Goal: Task Accomplishment & Management: Manage account settings

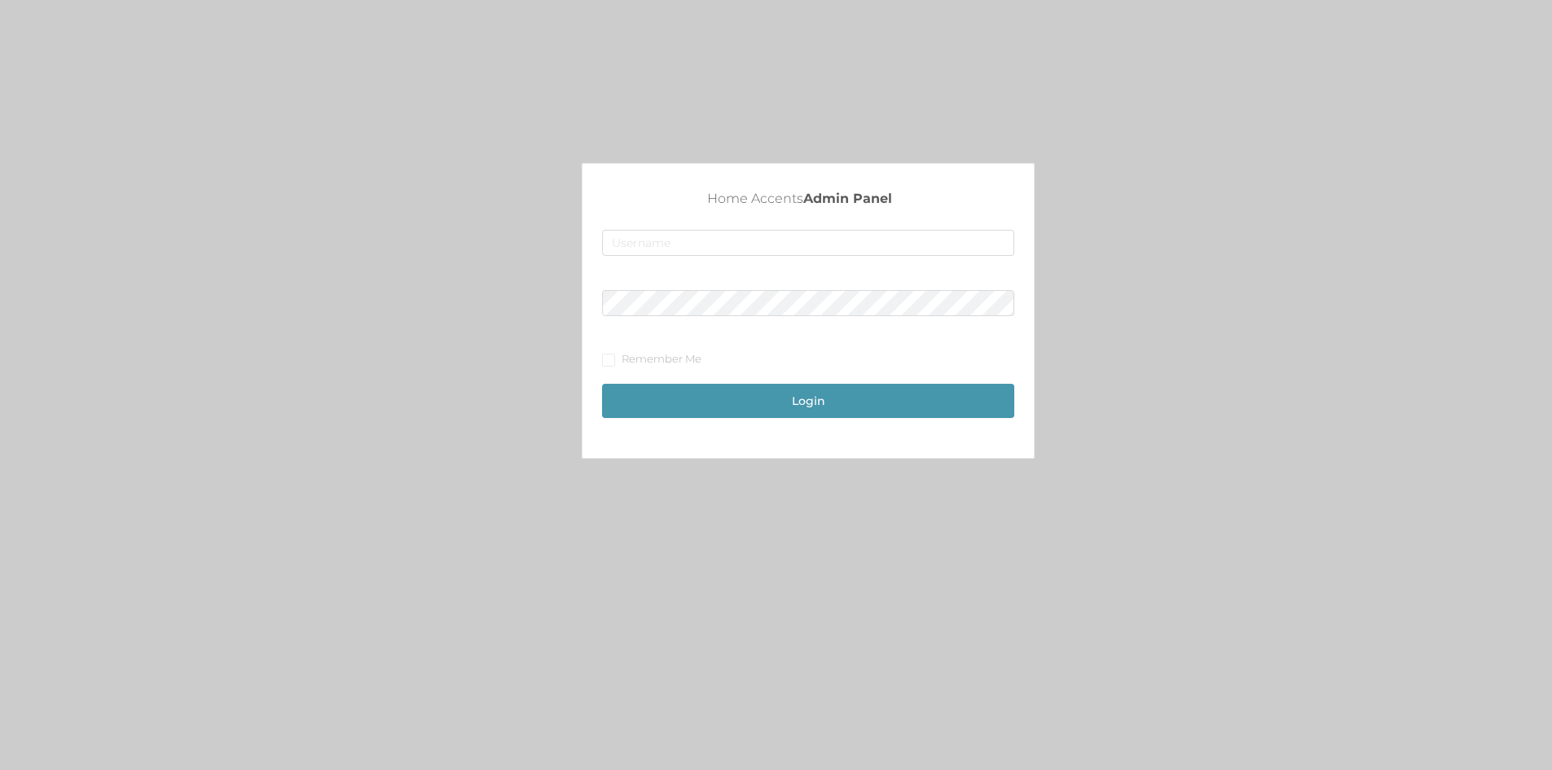
click at [886, 259] on div at bounding box center [808, 247] width 412 height 34
drag, startPoint x: 886, startPoint y: 239, endPoint x: 886, endPoint y: 249, distance: 10.6
click at [886, 239] on input "text" at bounding box center [808, 243] width 412 height 26
type input "[EMAIL_ADDRESS][DOMAIN_NAME]"
click at [600, 369] on div "Home Accents Admin Panel [EMAIL_ADDRESS][DOMAIN_NAME] Remember Me Login" at bounding box center [807, 316] width 451 height 294
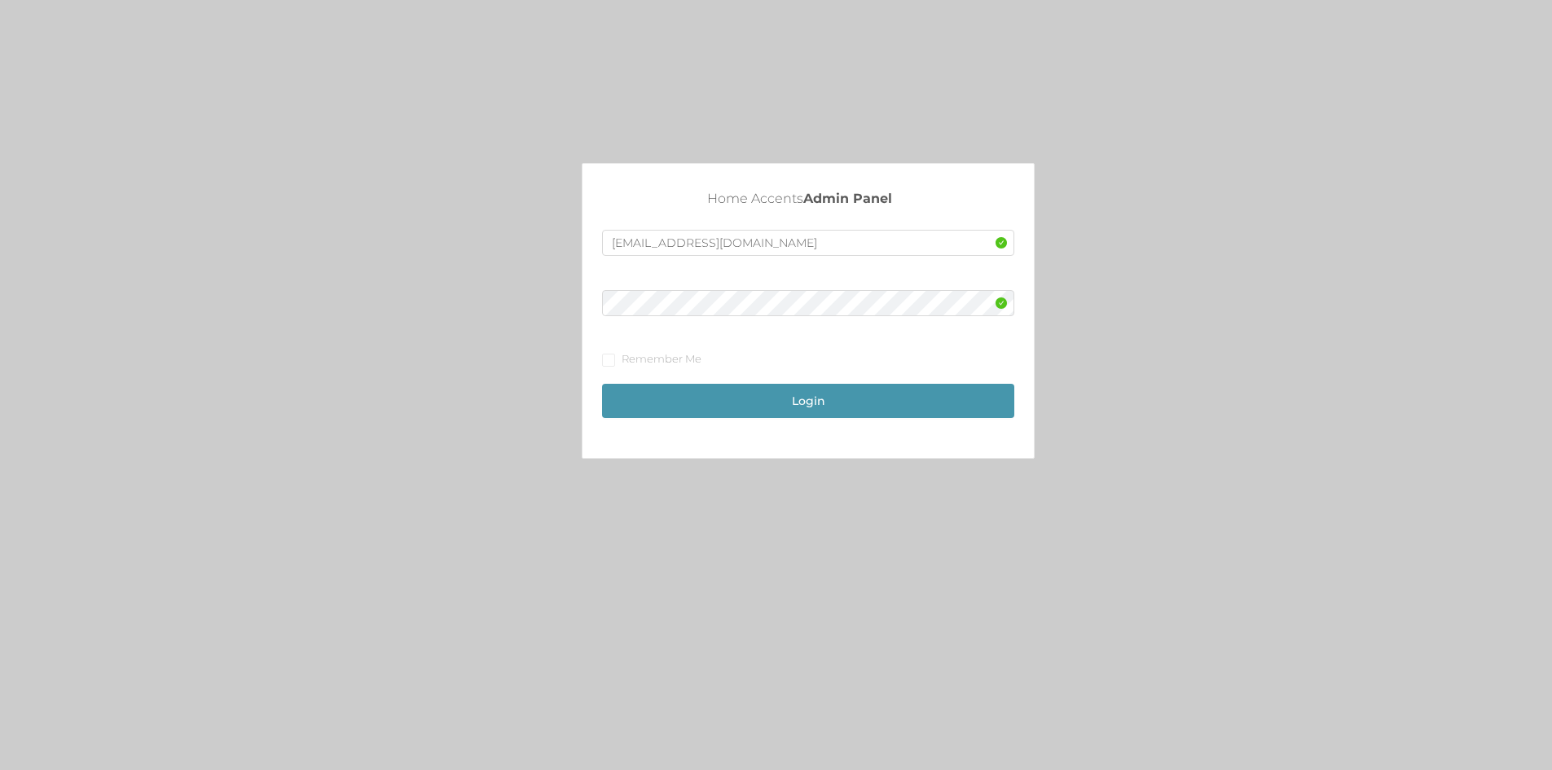
click at [600, 369] on div "Home Accents Admin Panel [EMAIL_ADDRESS][DOMAIN_NAME] Remember Me Login" at bounding box center [807, 316] width 451 height 294
click at [604, 366] on span at bounding box center [608, 360] width 13 height 13
click at [604, 365] on input "Remember Me" at bounding box center [607, 359] width 11 height 11
checkbox input "true"
click at [657, 398] on button "Login" at bounding box center [808, 401] width 412 height 34
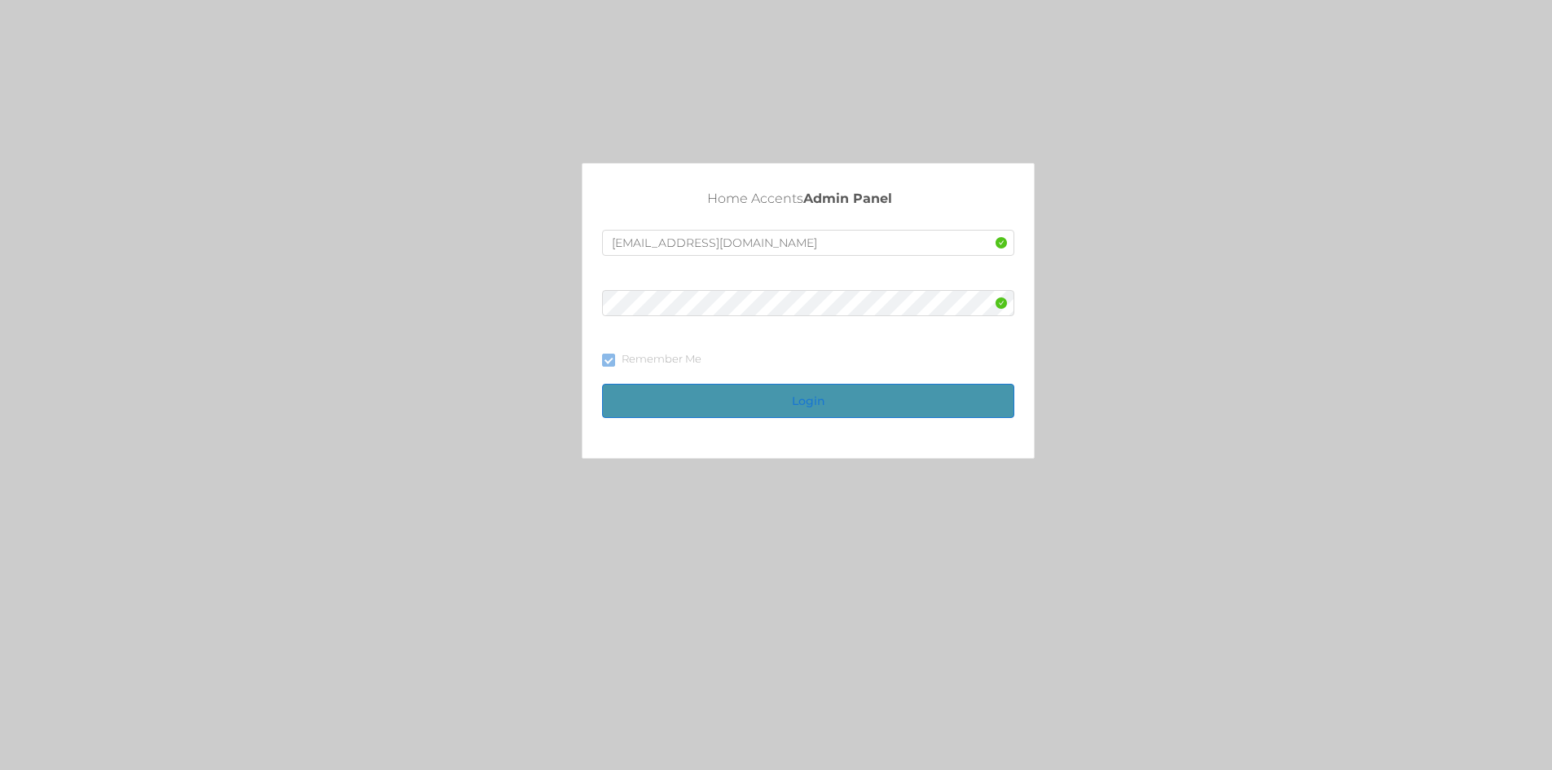
click at [883, 399] on button "Login" at bounding box center [808, 401] width 412 height 34
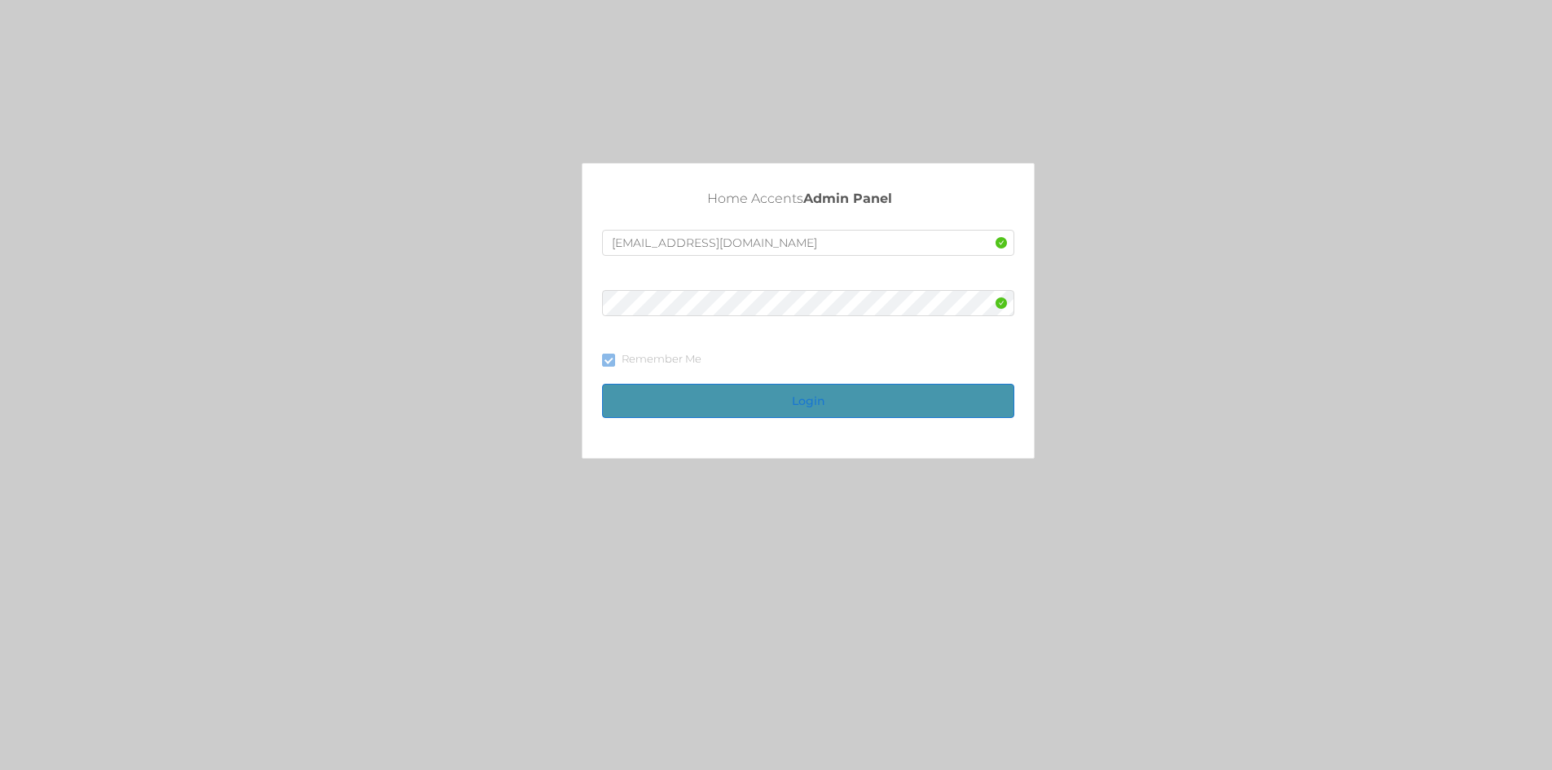
click at [883, 399] on button "Login" at bounding box center [808, 401] width 412 height 34
click at [877, 399] on button "Login" at bounding box center [808, 401] width 412 height 34
